Goal: Check status: Check status

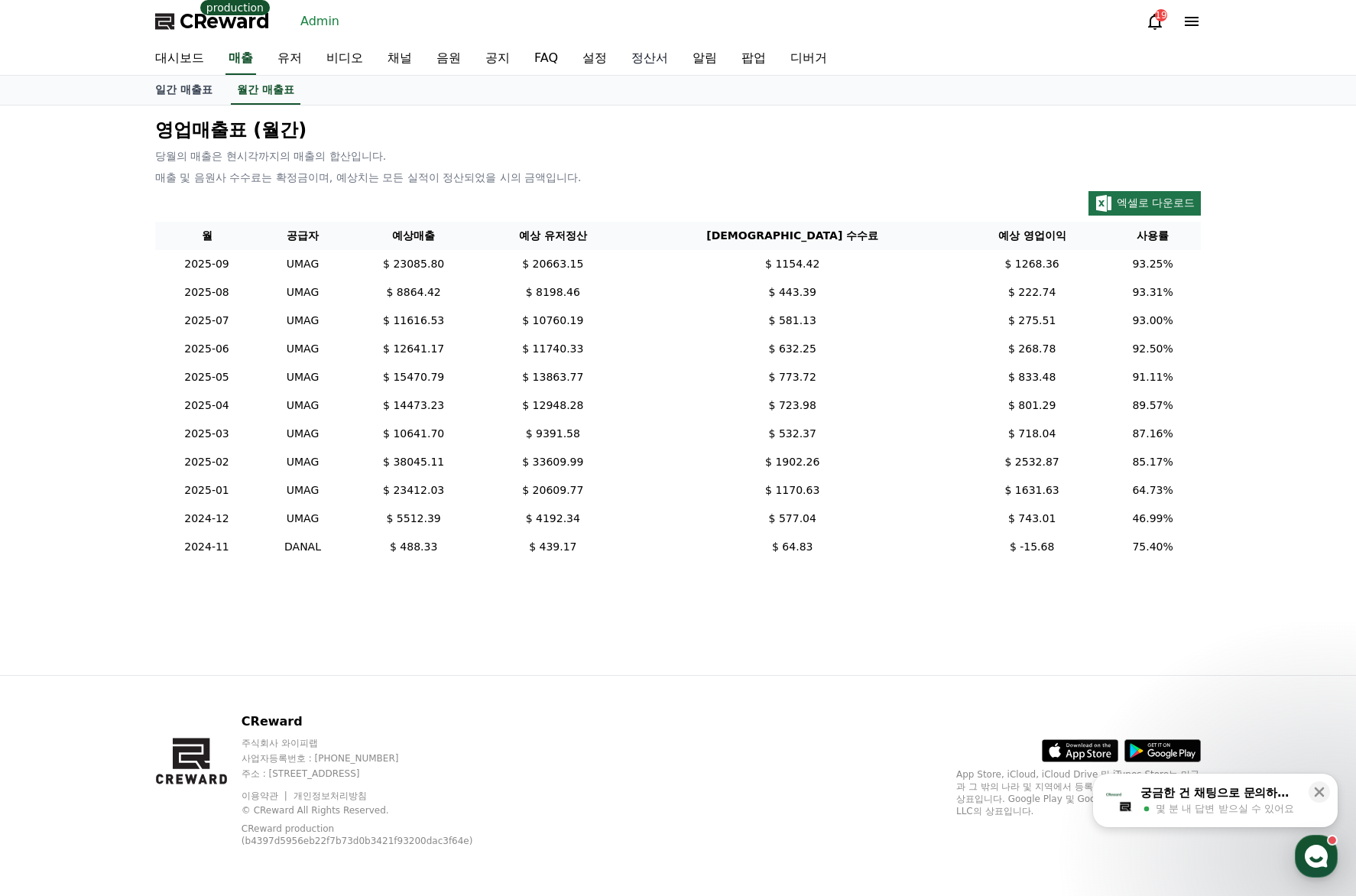
click at [656, 59] on link "정산서" at bounding box center [649, 58] width 61 height 32
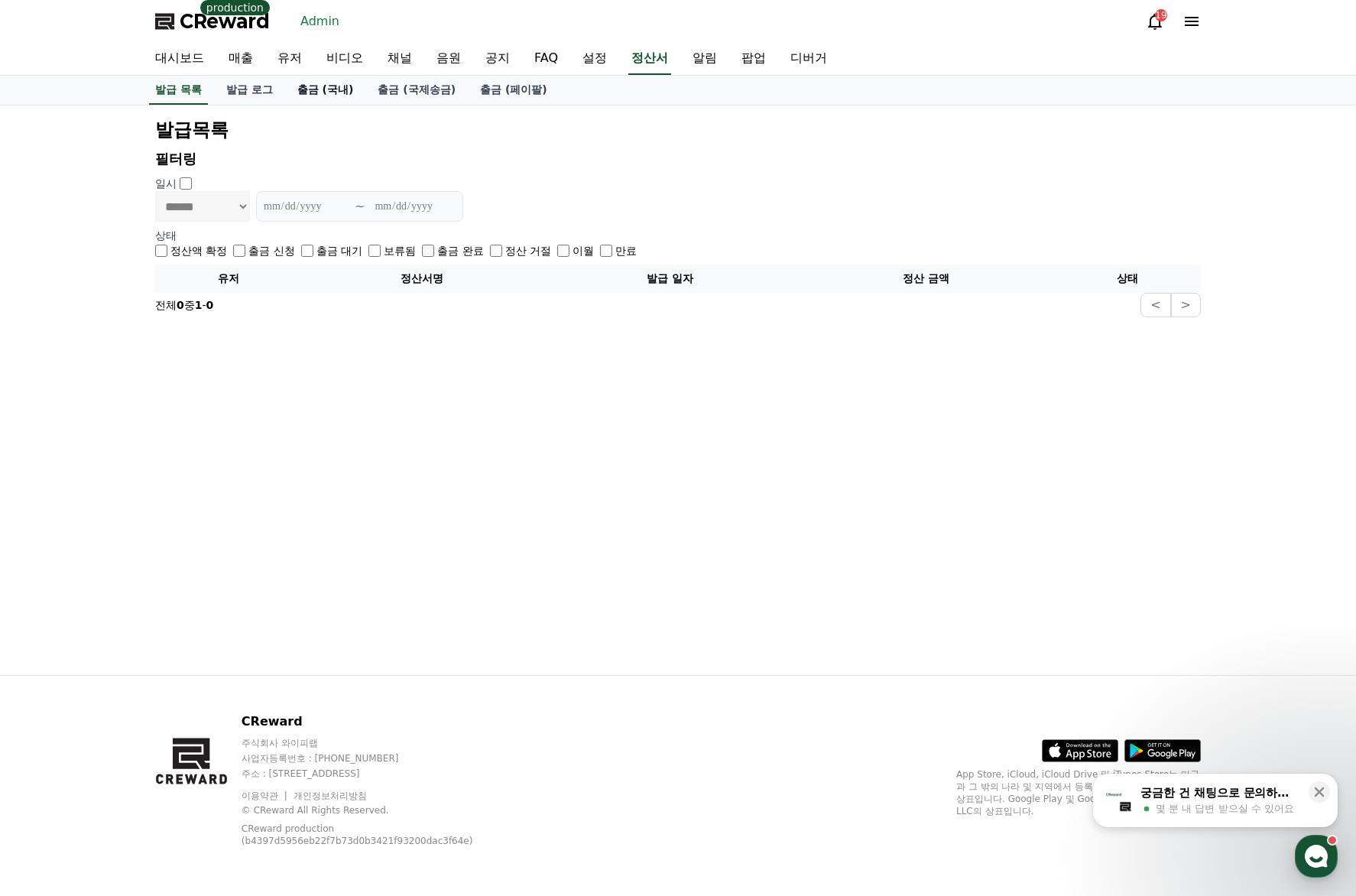
click at [348, 97] on link "출금 (국내)" at bounding box center [325, 89] width 81 height 29
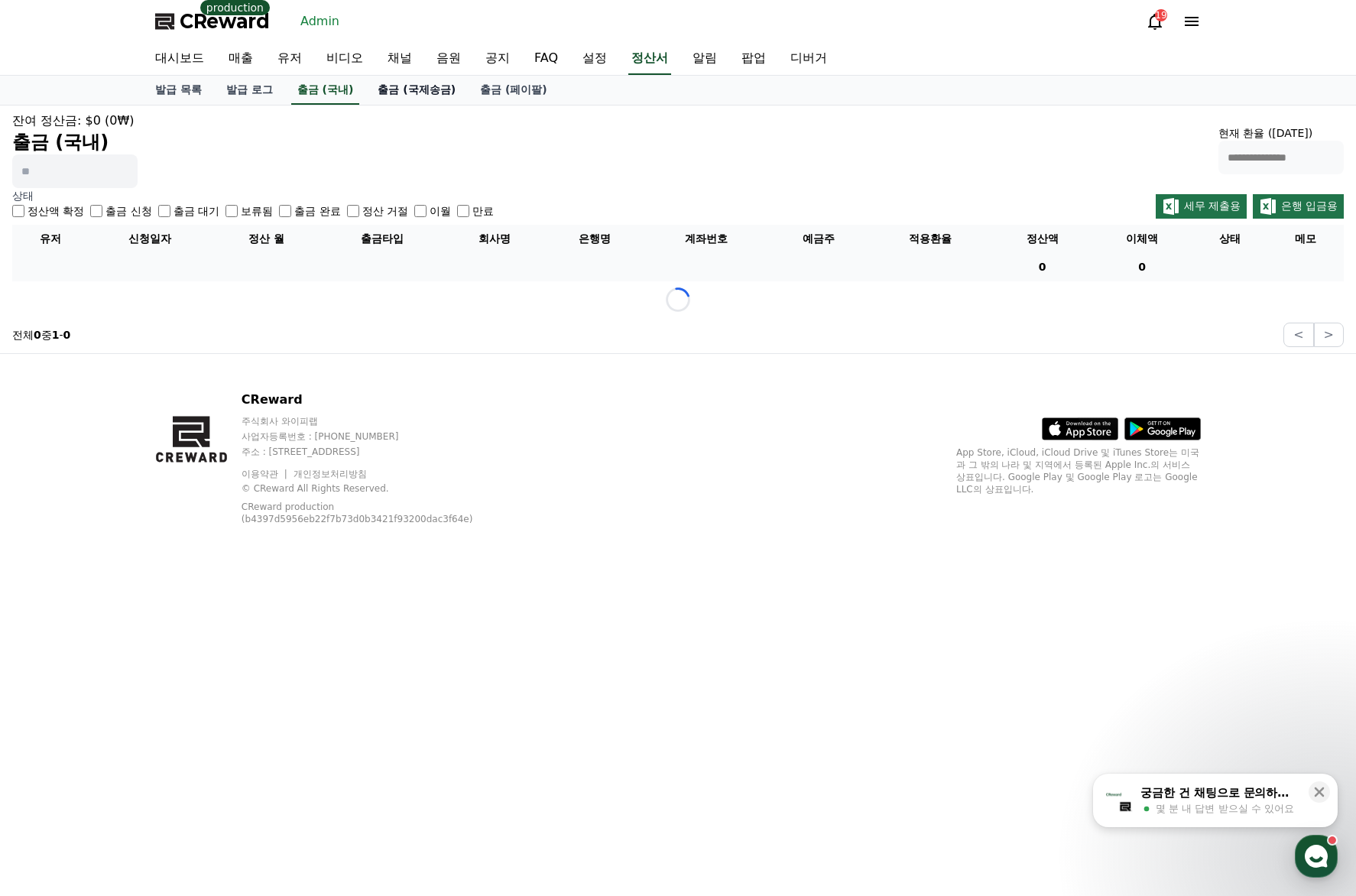
click at [424, 89] on link "출금 (국제송금)" at bounding box center [417, 89] width 102 height 29
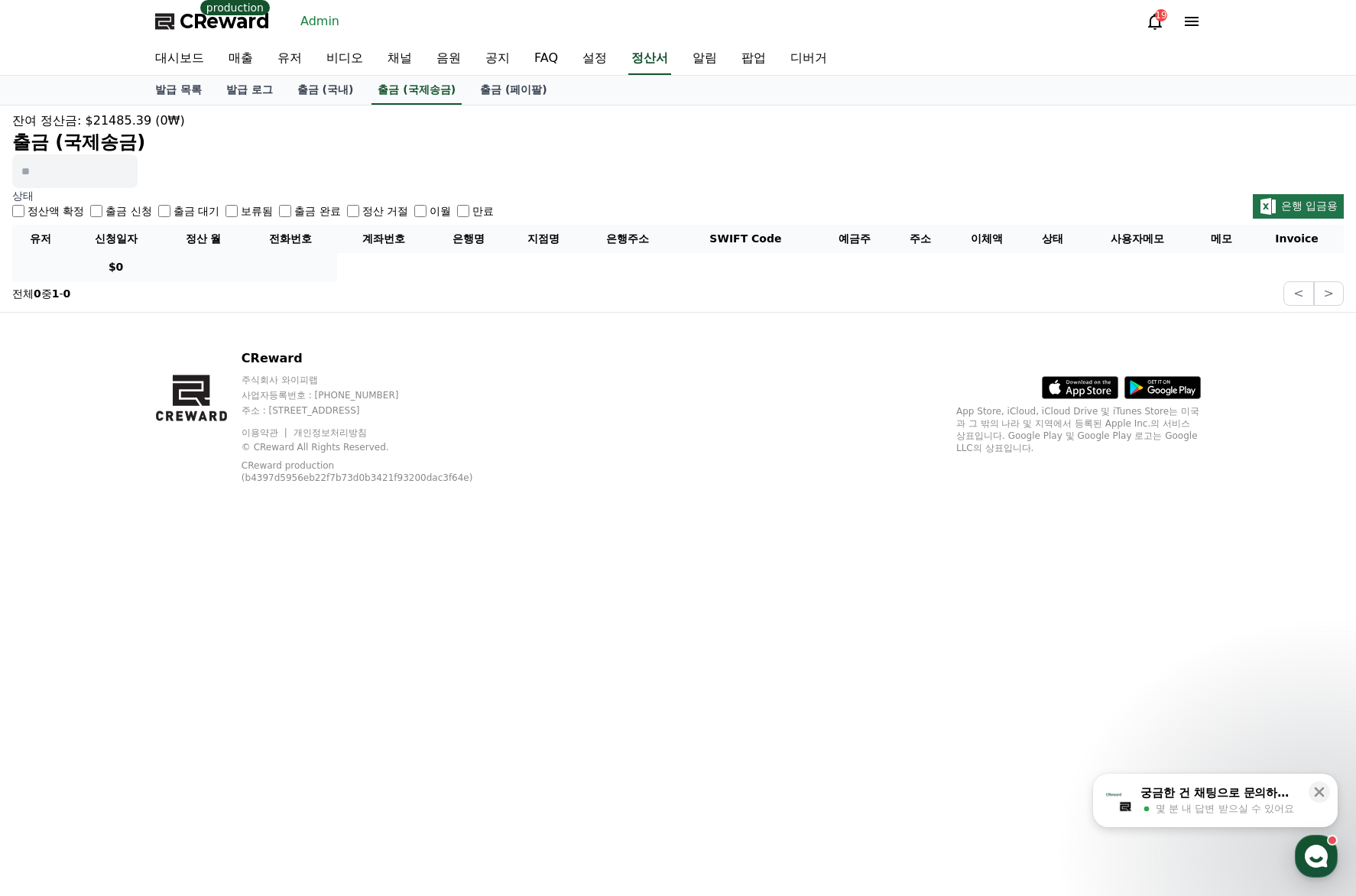
click at [718, 132] on h2 "출금 (국제송금)" at bounding box center [678, 142] width 1332 height 24
click at [188, 209] on label "출금 대기" at bounding box center [196, 211] width 46 height 16
click at [156, 209] on div "정산액 확정 출금 신청 출금 대기 보류됨 출금 완료 정산 거절 이월 만료" at bounding box center [253, 211] width 482 height 16
click at [252, 208] on label "보류됨" at bounding box center [256, 211] width 32 height 16
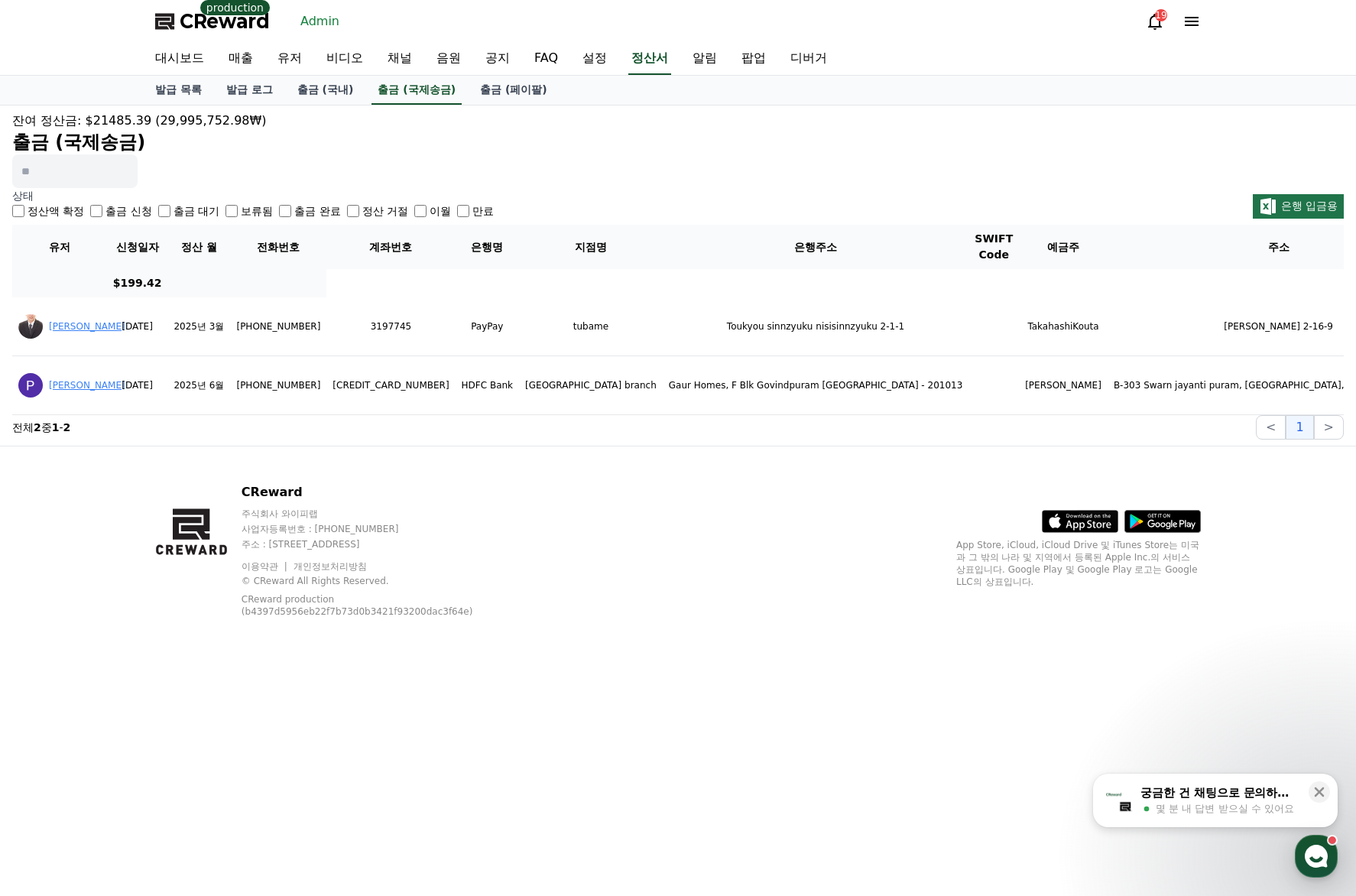
drag, startPoint x: 120, startPoint y: 211, endPoint x: 144, endPoint y: 210, distance: 24.0
click at [120, 209] on label "출금 신청" at bounding box center [128, 211] width 46 height 16
click at [249, 209] on label "보류됨" at bounding box center [256, 211] width 32 height 16
click at [174, 210] on label "출금 대기" at bounding box center [196, 211] width 46 height 16
click at [254, 208] on label "보류됨" at bounding box center [256, 211] width 32 height 16
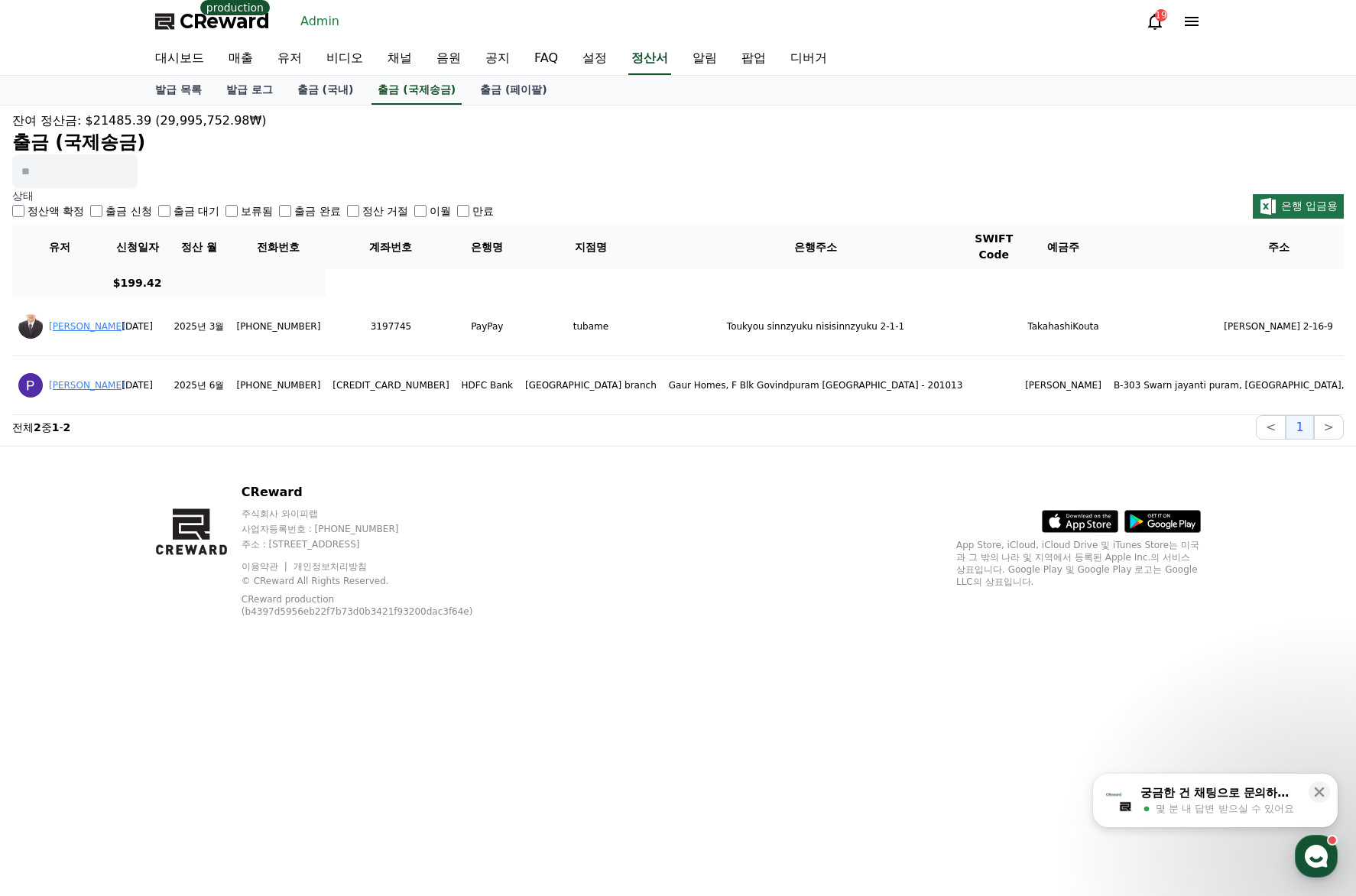
click at [297, 208] on label "출금 완료" at bounding box center [317, 211] width 46 height 16
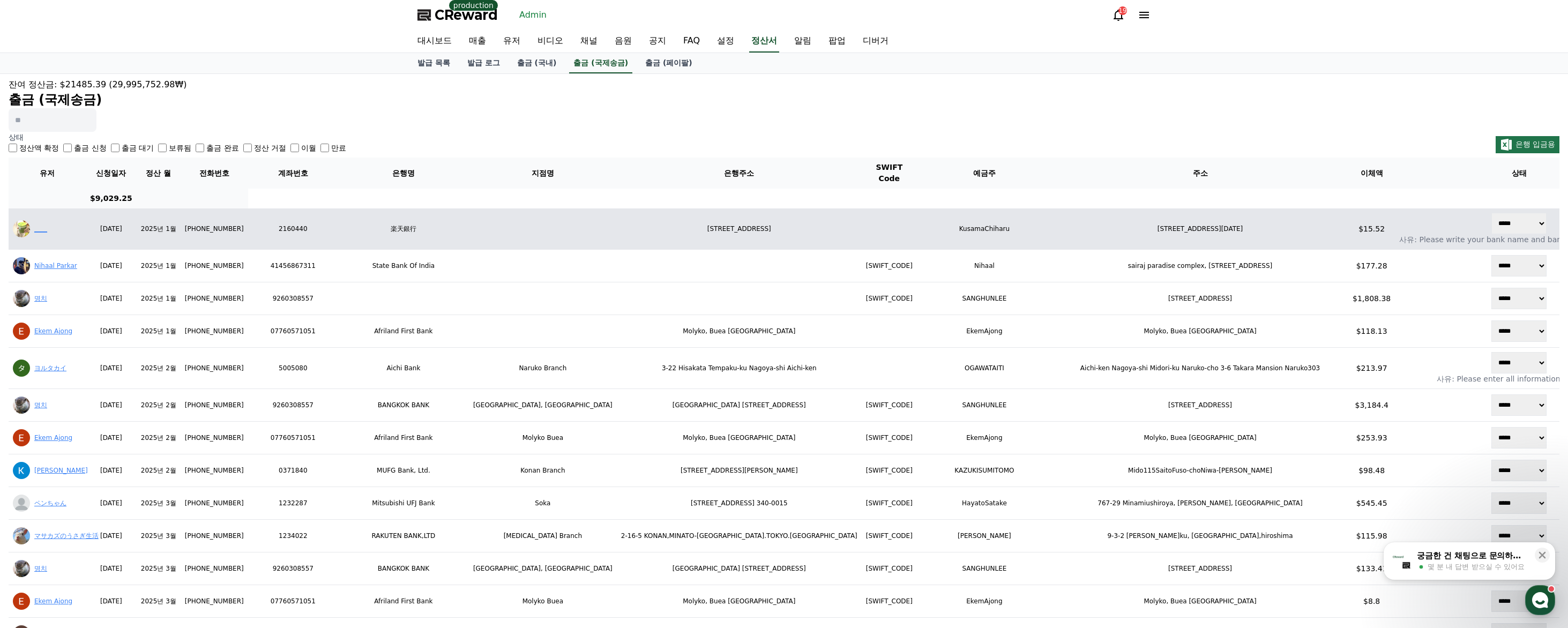
click at [950, 215] on select "****** ***** ***** *** ***** ** ***** **" at bounding box center [1519, 223] width 55 height 21
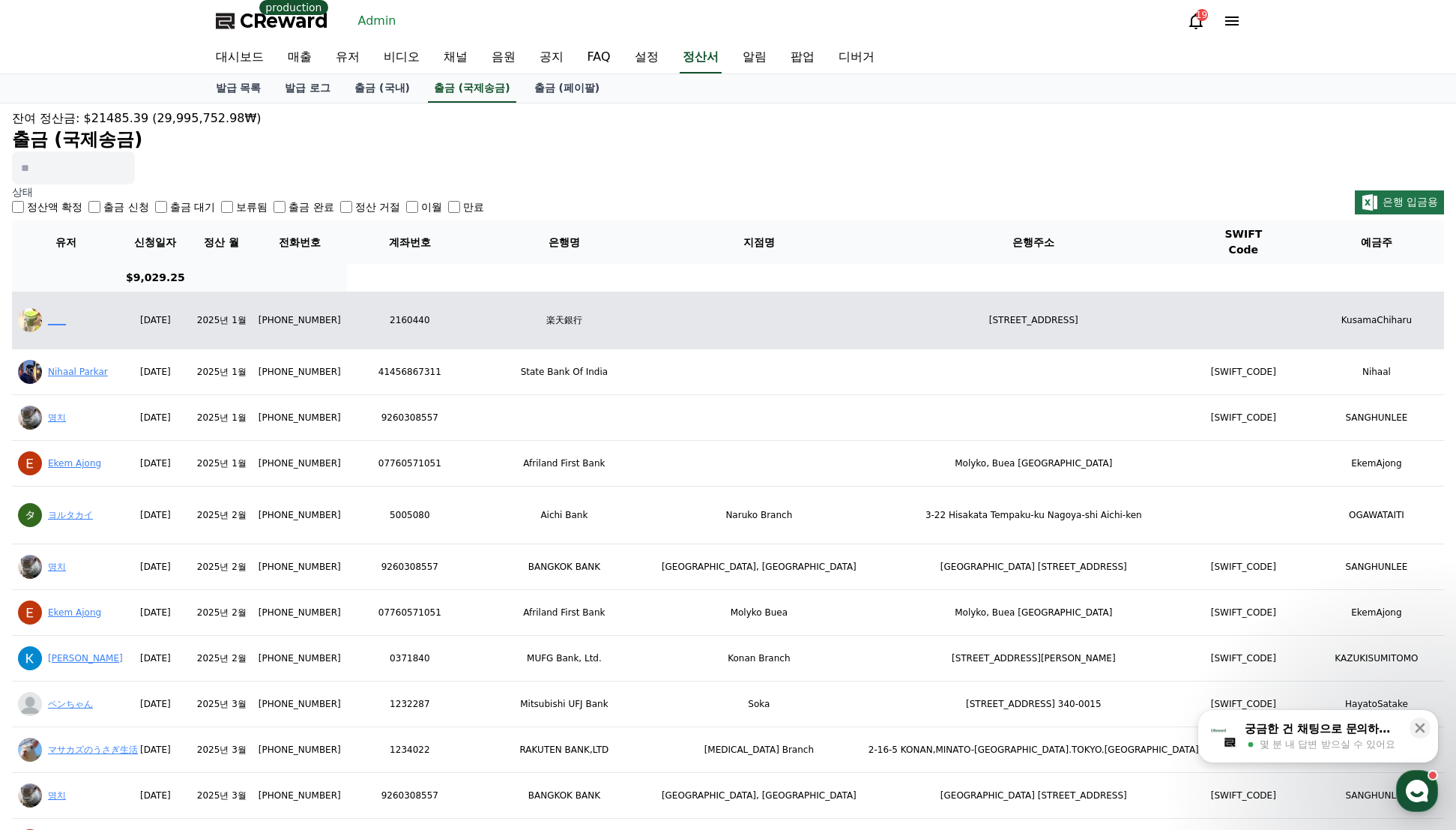
click at [53, 321] on link "____" at bounding box center [56, 320] width 18 height 10
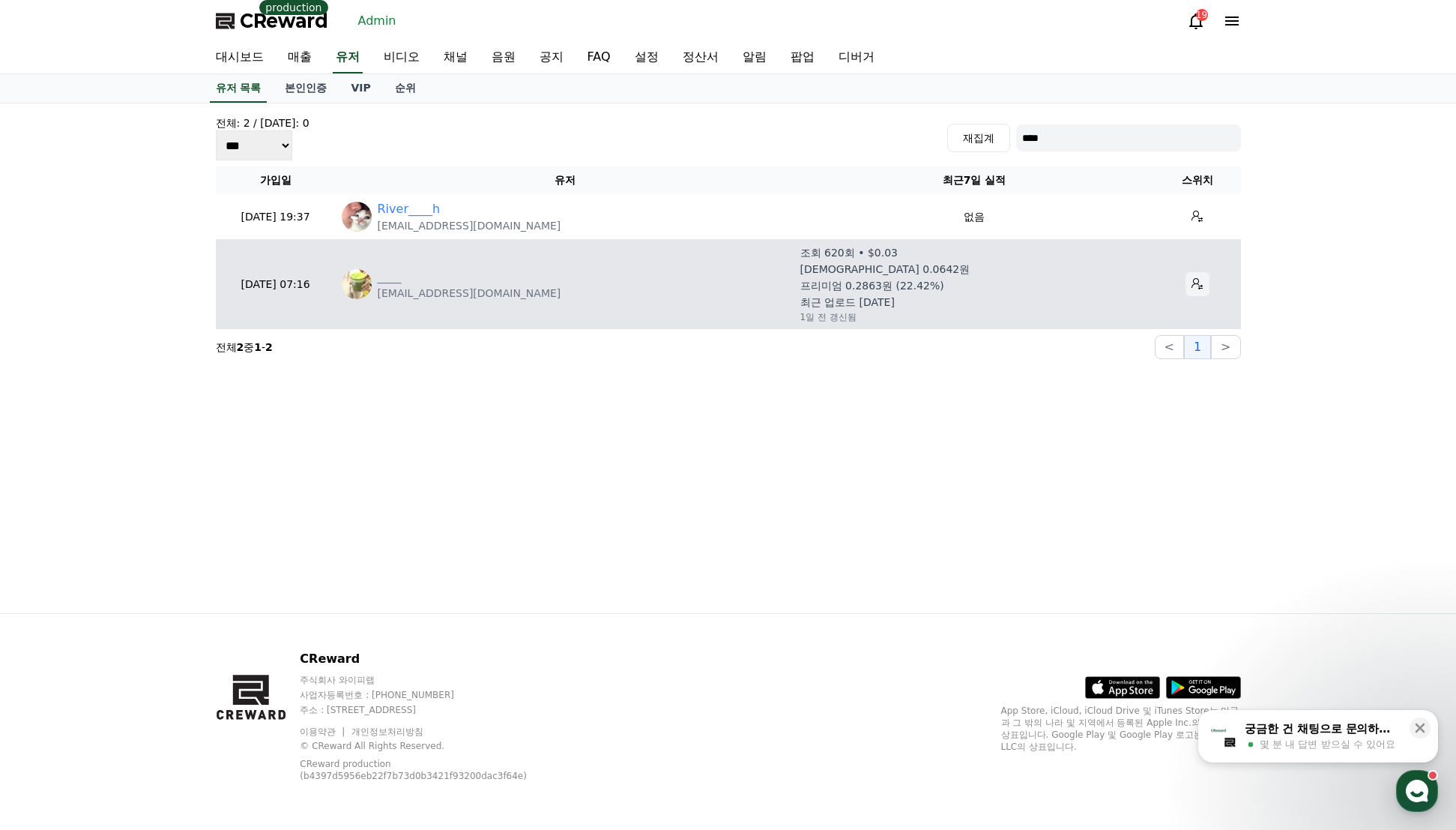
click at [1191, 282] on icon at bounding box center [1197, 284] width 12 height 12
